Goal: Task Accomplishment & Management: Manage account settings

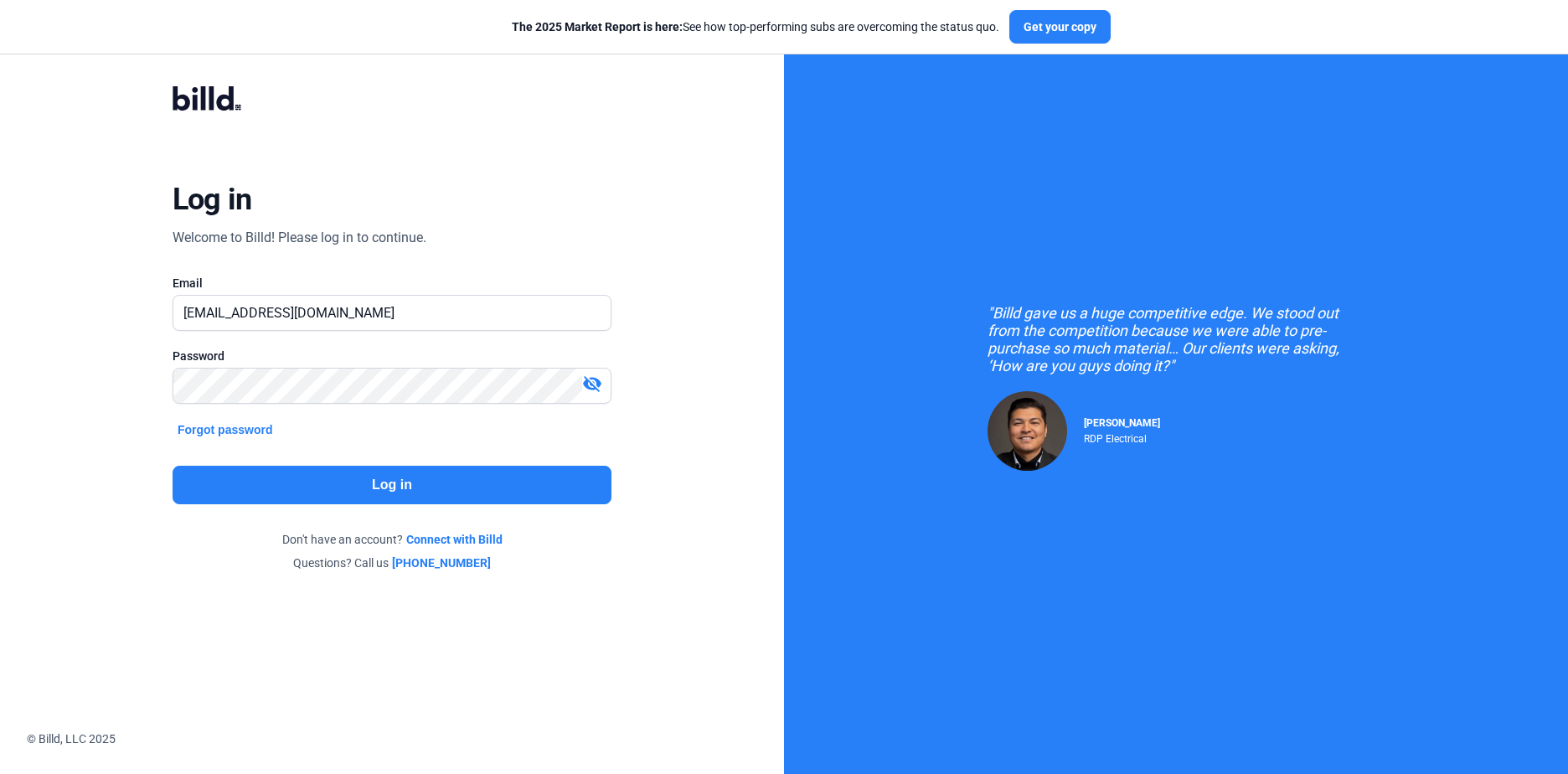
click at [419, 477] on button "Log in" at bounding box center [392, 484] width 439 height 38
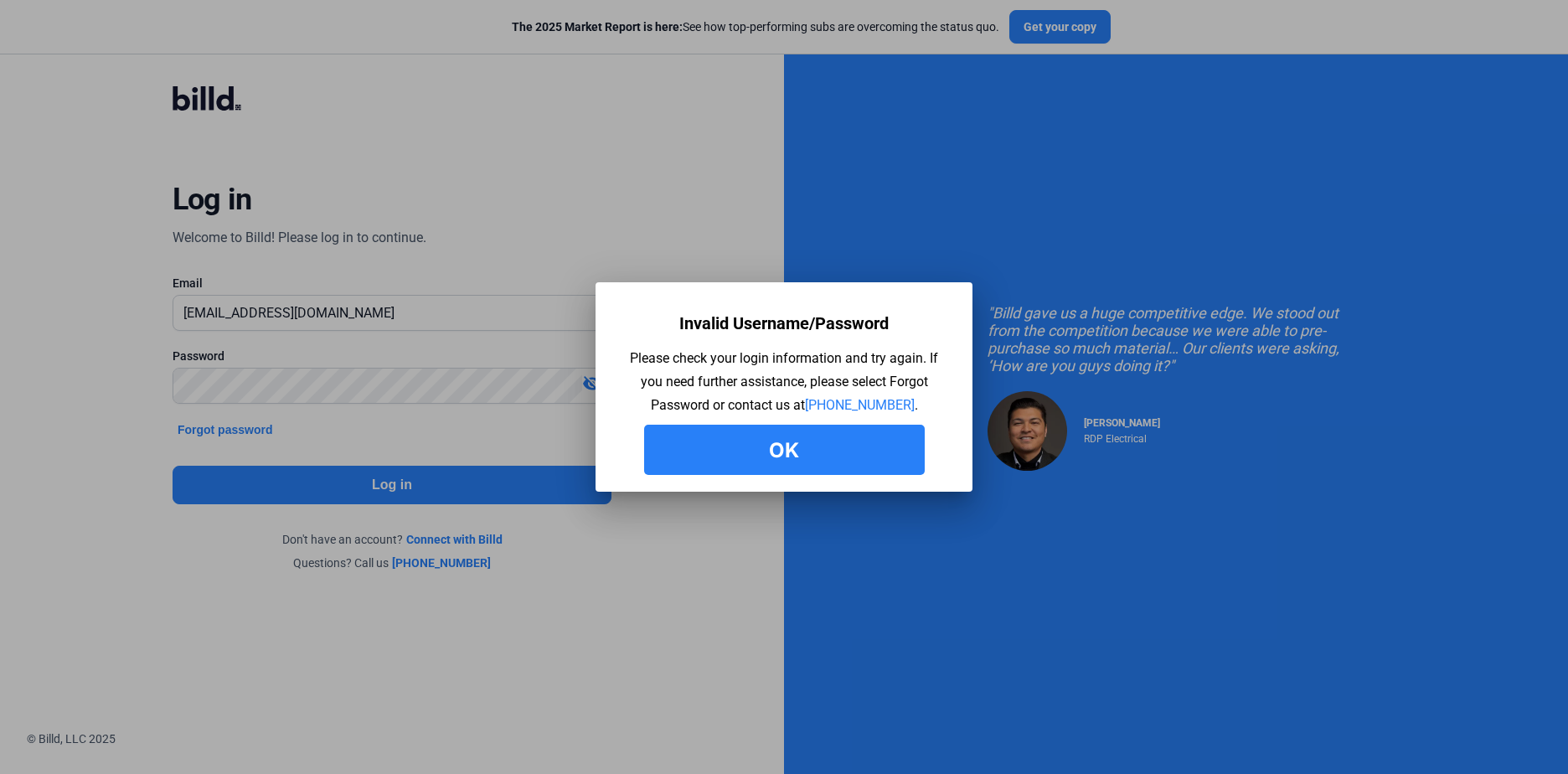
click at [779, 444] on button "Ok" at bounding box center [784, 450] width 280 height 50
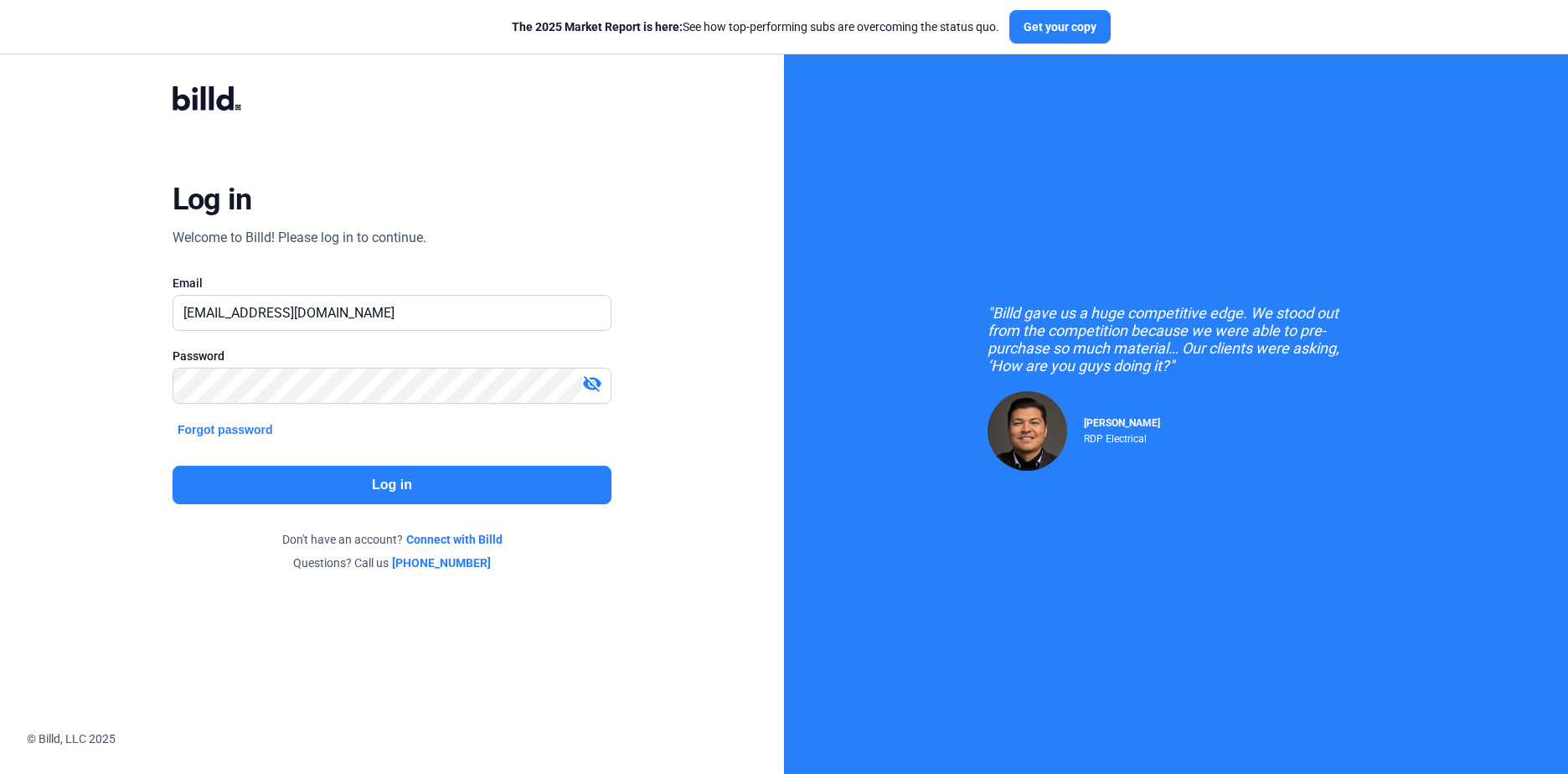
click at [422, 477] on button "Log in" at bounding box center [392, 484] width 439 height 38
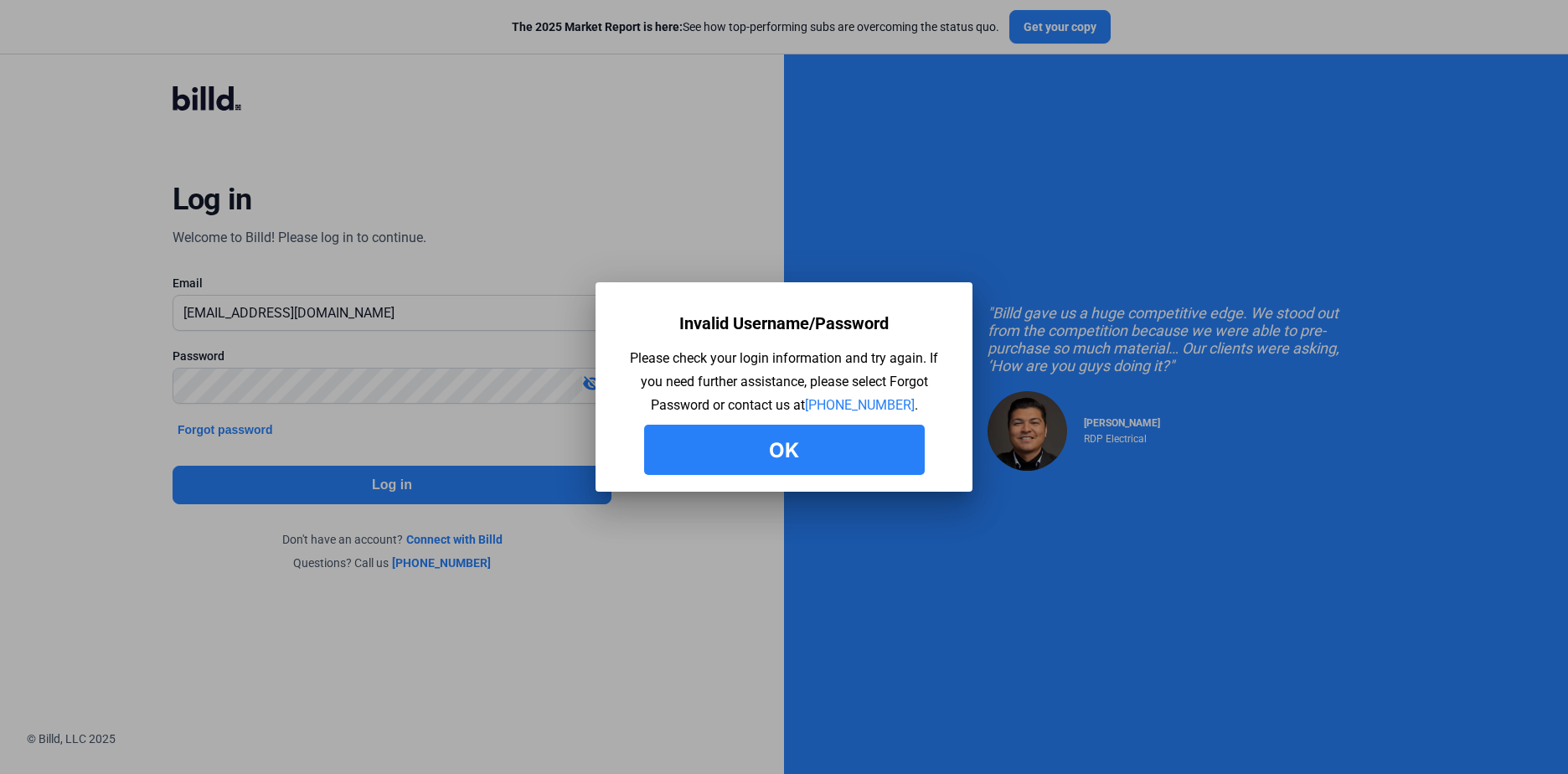
click at [778, 459] on button "Ok" at bounding box center [784, 450] width 280 height 50
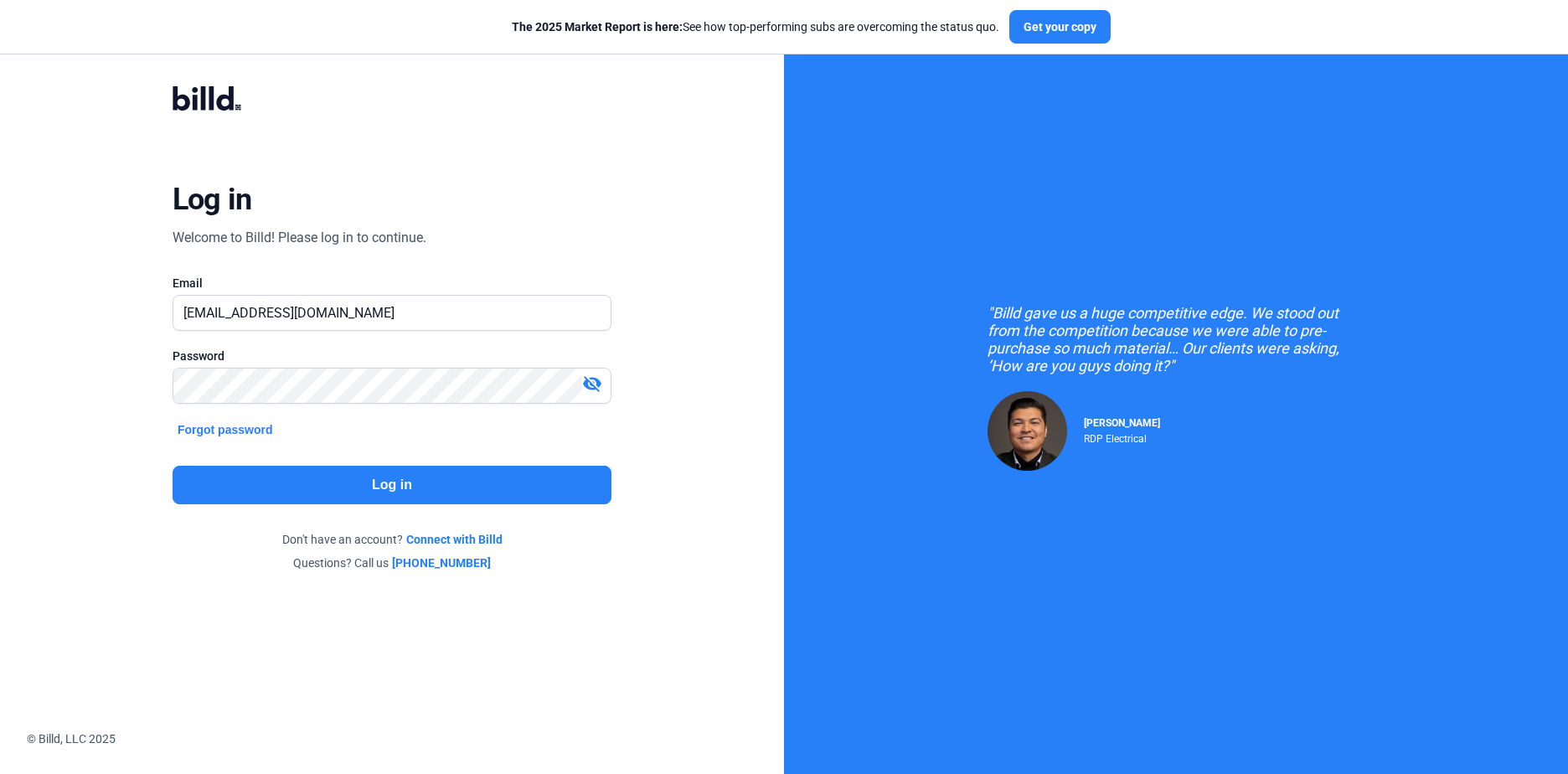
click at [407, 491] on button "Log in" at bounding box center [392, 484] width 439 height 38
